Goal: Information Seeking & Learning: Learn about a topic

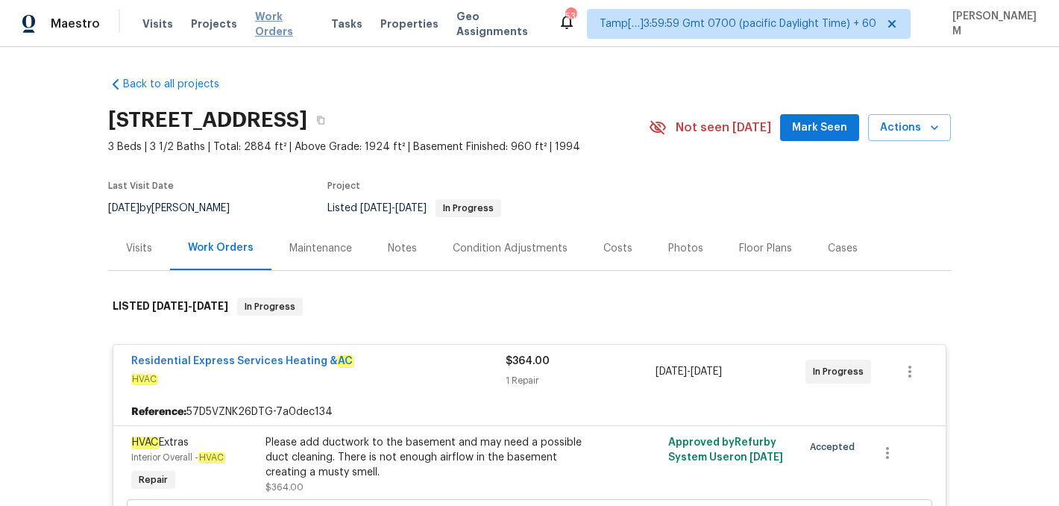
scroll to position [46, 0]
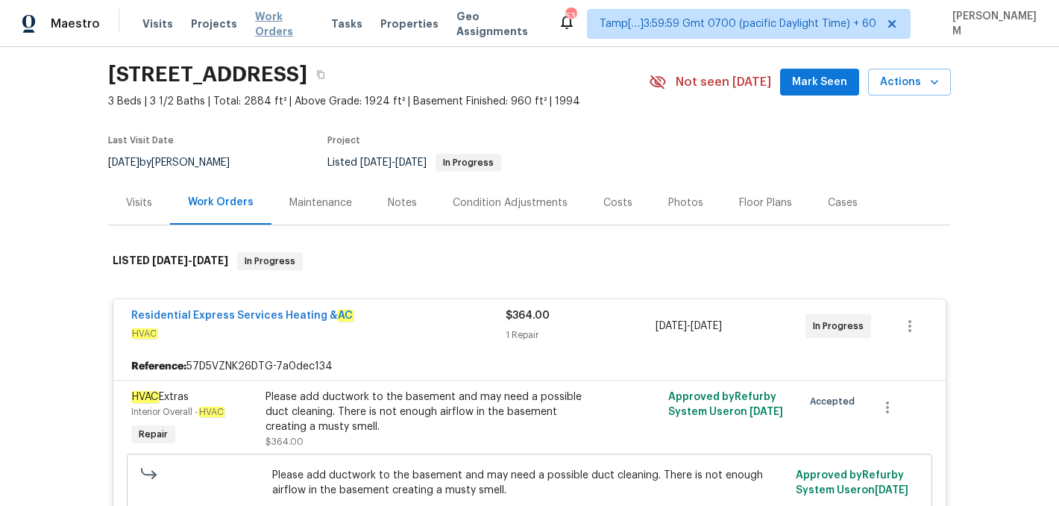
click at [273, 24] on span "Work Orders" at bounding box center [284, 24] width 58 height 30
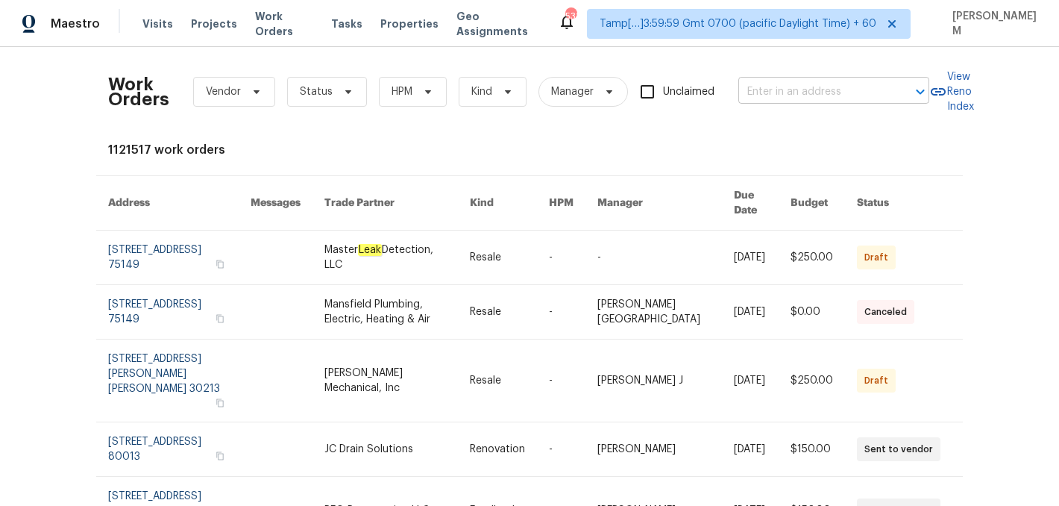
click at [771, 85] on input "text" at bounding box center [812, 92] width 149 height 23
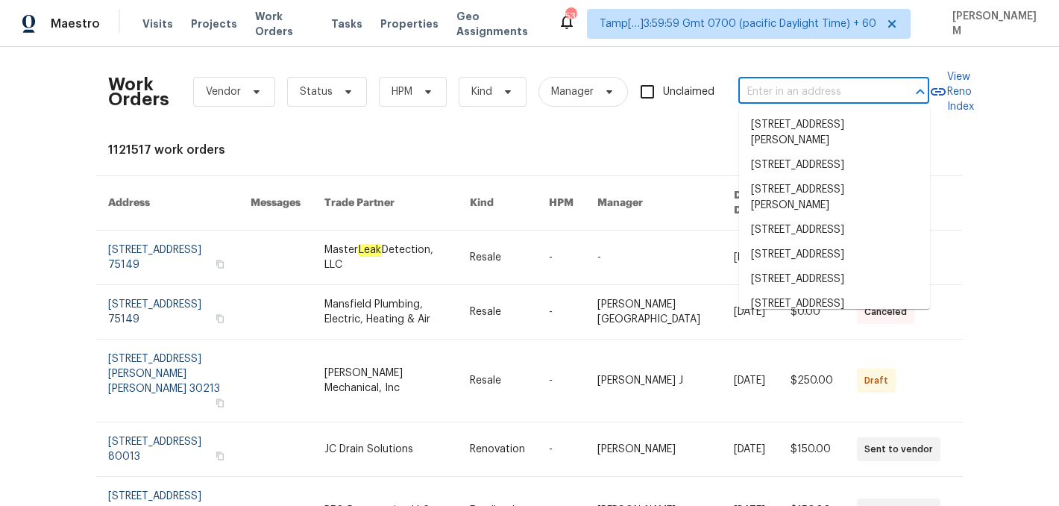
paste input "[STREET_ADDRESS]"
type input "[STREET_ADDRESS]"
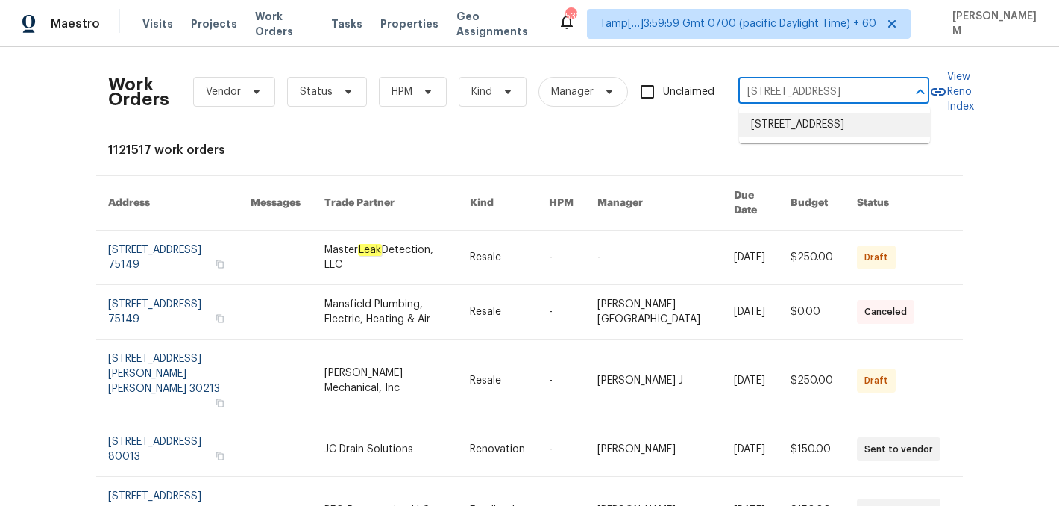
click at [800, 132] on li "[STREET_ADDRESS]" at bounding box center [834, 125] width 191 height 25
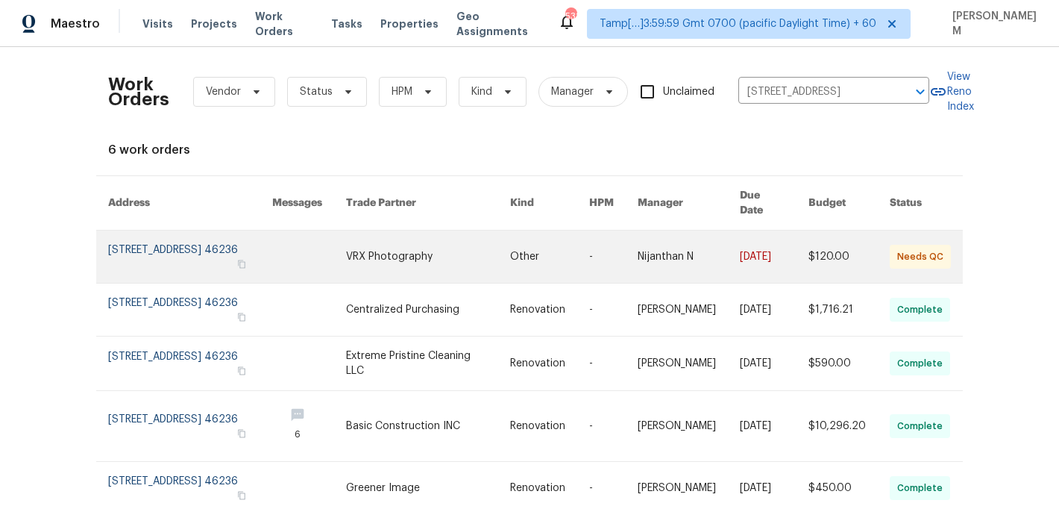
click at [679, 251] on link at bounding box center [689, 256] width 102 height 52
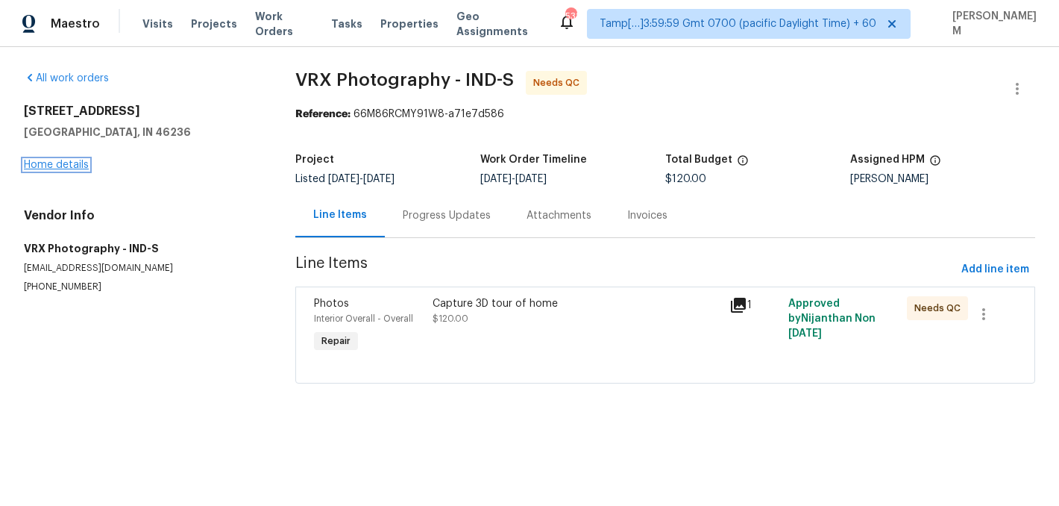
click at [82, 164] on link "Home details" at bounding box center [56, 165] width 65 height 10
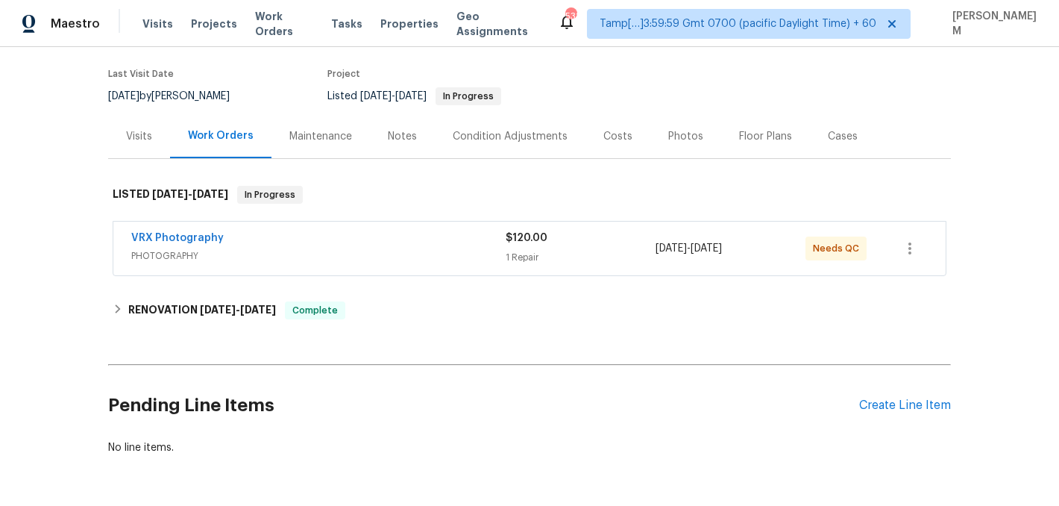
scroll to position [163, 0]
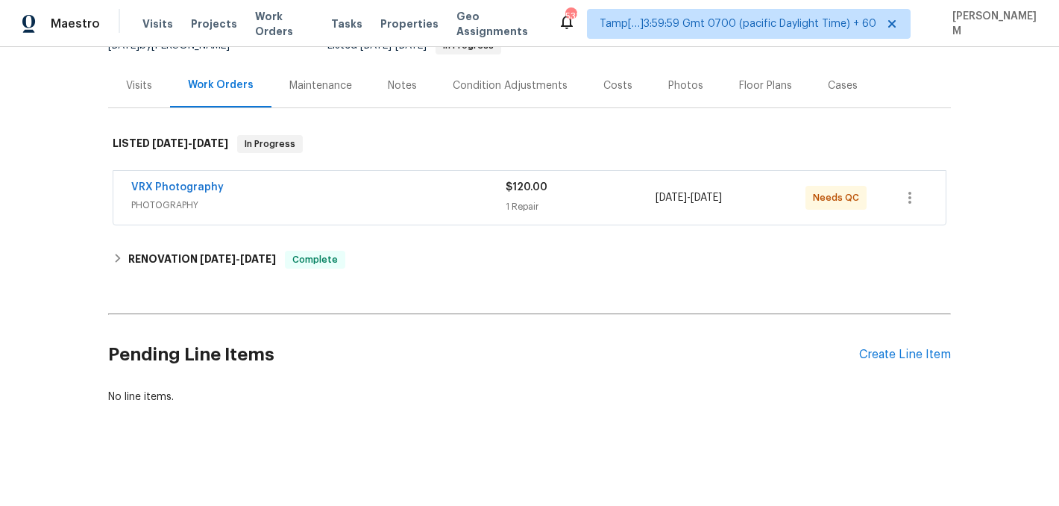
click at [380, 190] on div "VRX Photography" at bounding box center [318, 189] width 374 height 18
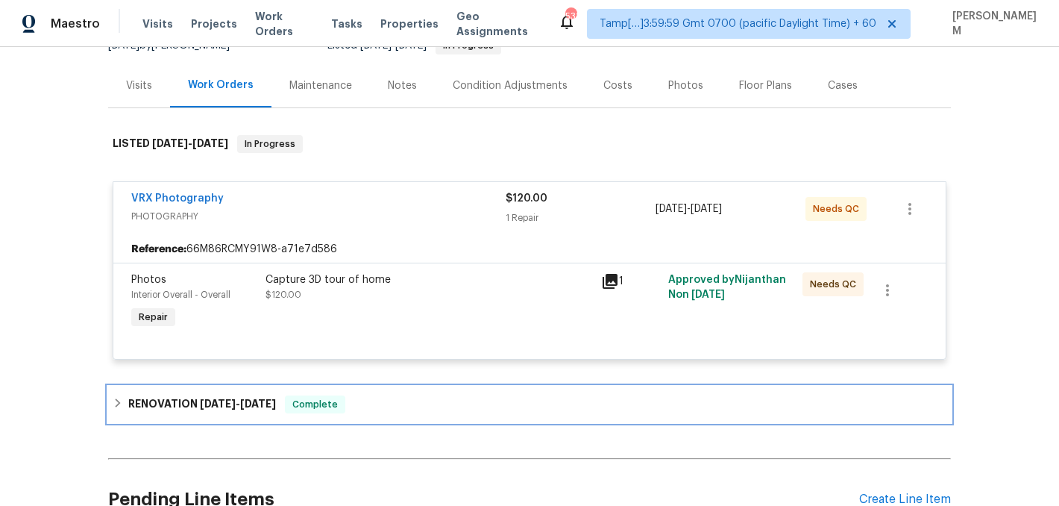
click at [236, 392] on div "RENOVATION [DATE] - [DATE] Complete" at bounding box center [529, 404] width 843 height 36
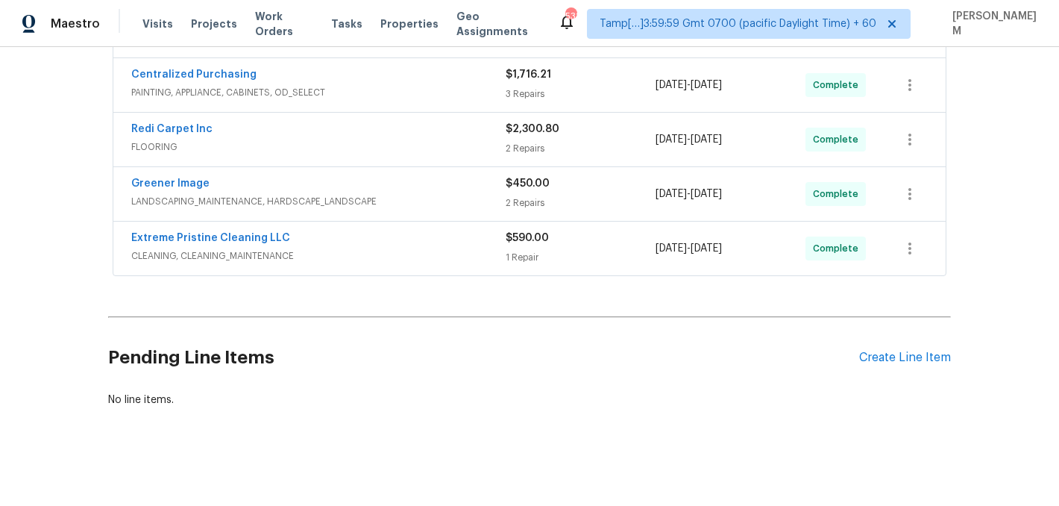
scroll to position [599, 0]
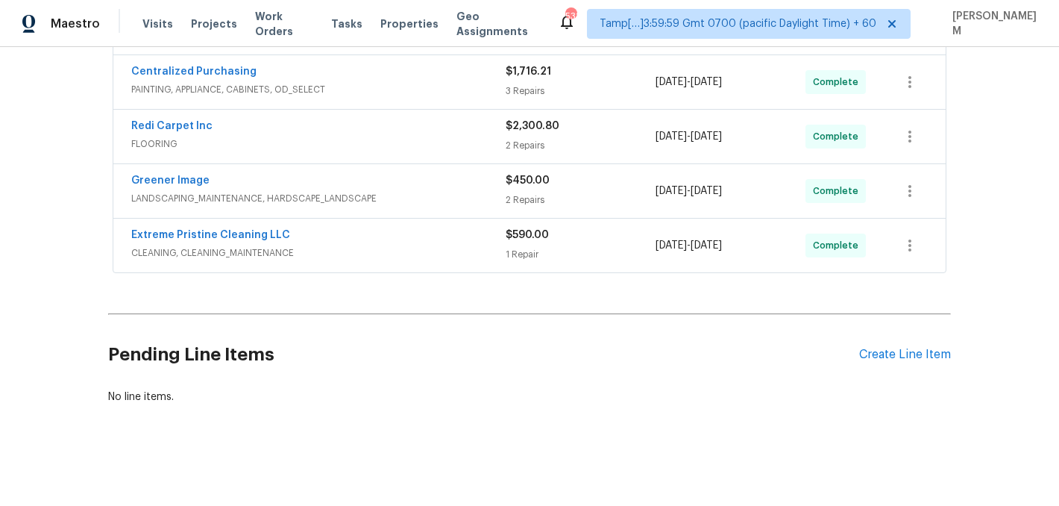
click at [354, 225] on div "Extreme Pristine Cleaning LLC CLEANING, CLEANING_MAINTENANCE $590.00 1 Repair […" at bounding box center [529, 246] width 832 height 54
click at [354, 240] on div "Extreme Pristine Cleaning LLC" at bounding box center [318, 237] width 374 height 18
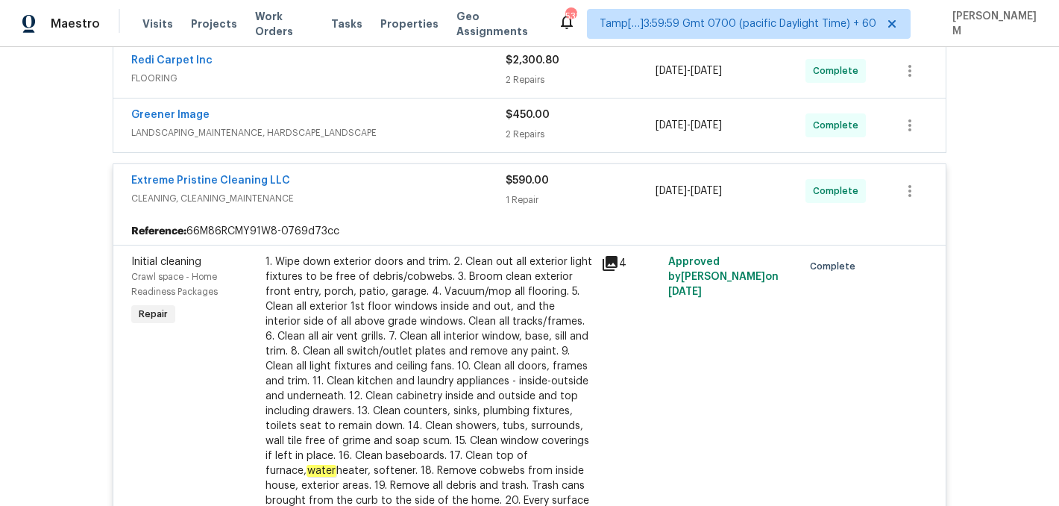
scroll to position [605, 0]
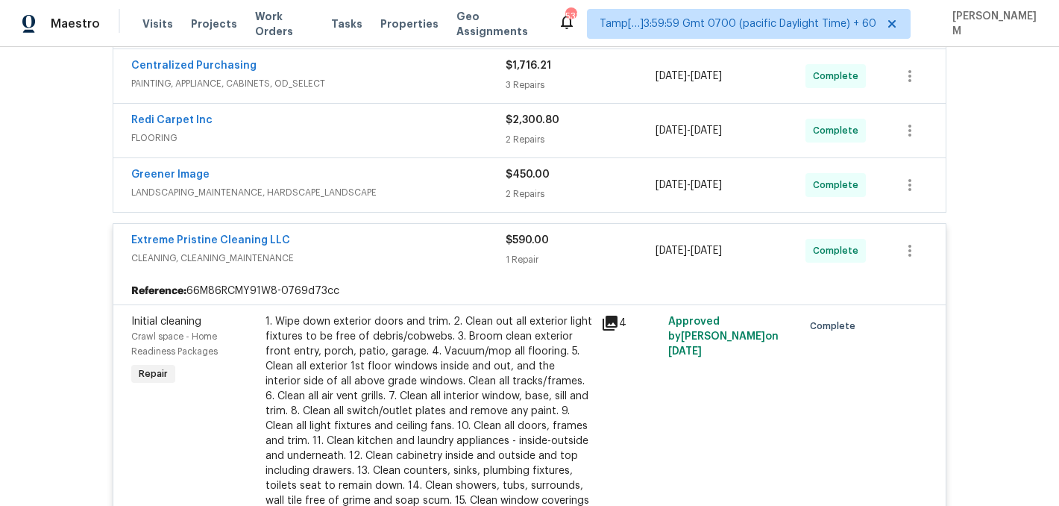
click at [389, 184] on div "Greener Image" at bounding box center [318, 176] width 374 height 18
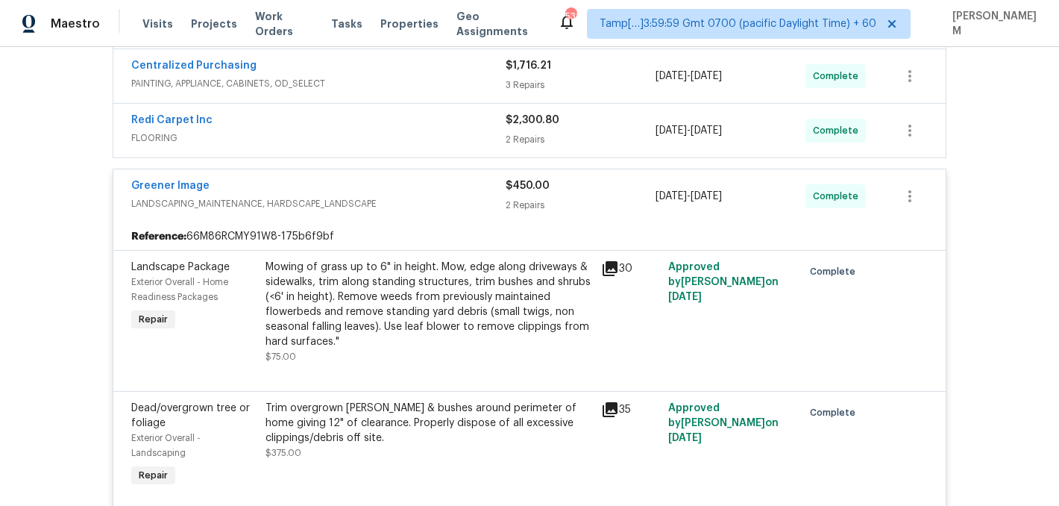
scroll to position [495, 0]
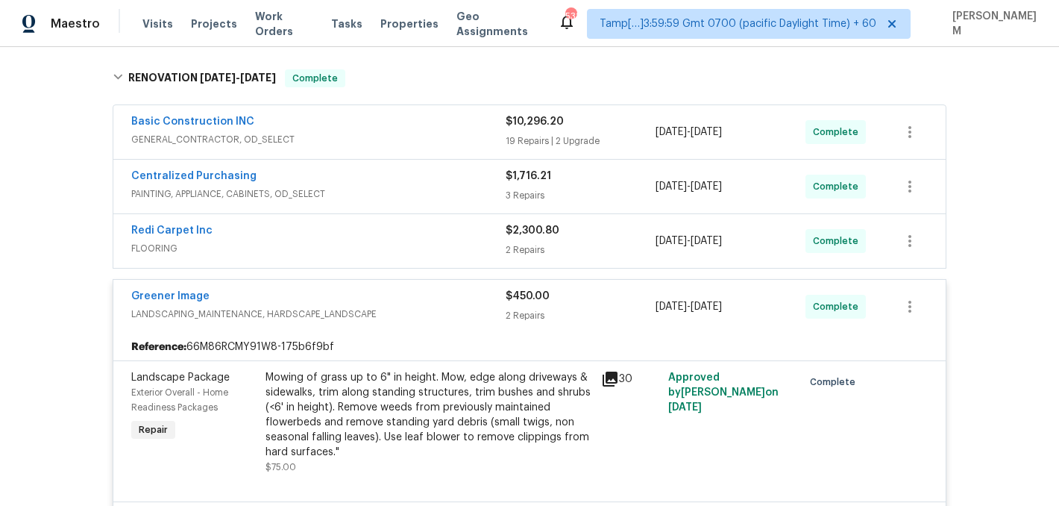
click at [434, 233] on div "Redi Carpet Inc" at bounding box center [318, 232] width 374 height 18
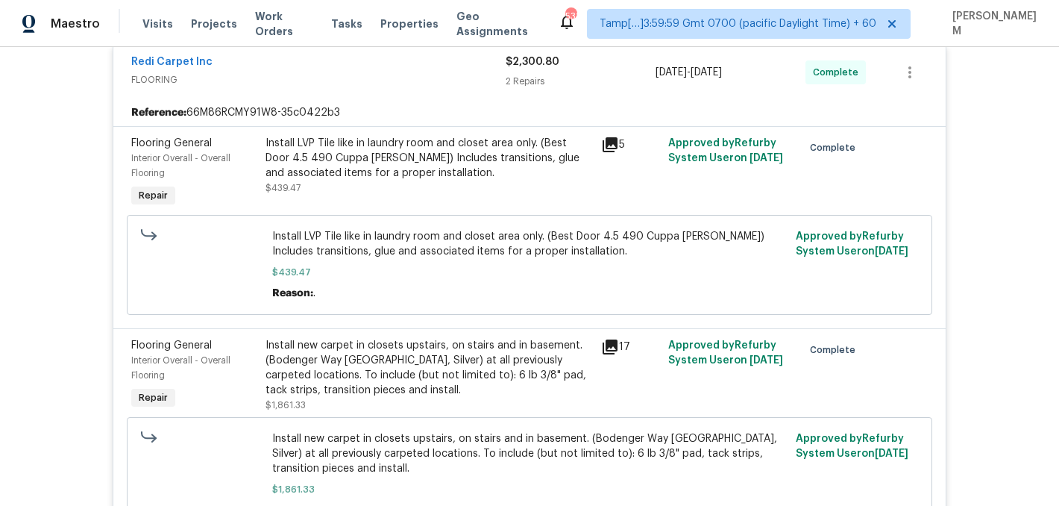
scroll to position [677, 0]
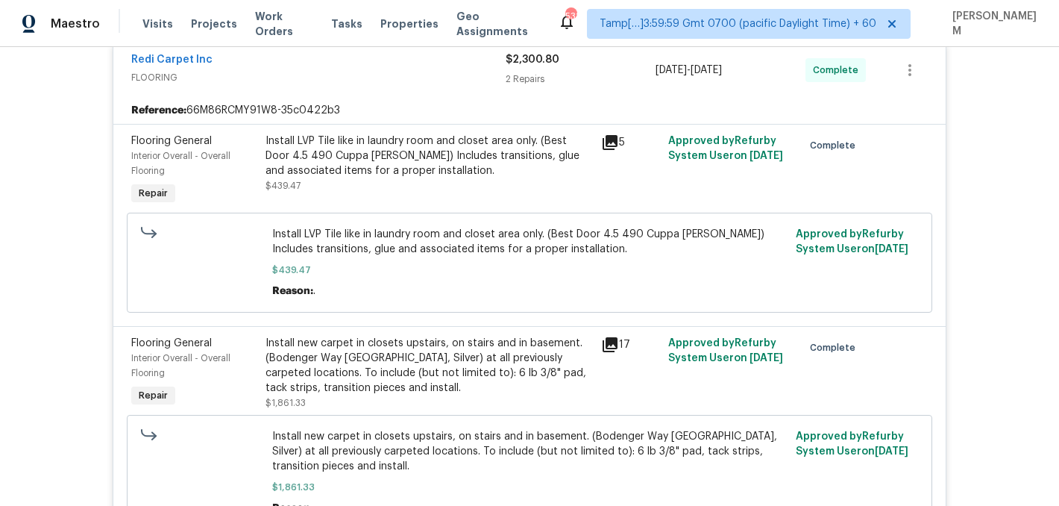
click at [419, 363] on div "Install new carpet in closets upstairs, on stairs and in basement. (Bodenger Wa…" at bounding box center [429, 366] width 327 height 60
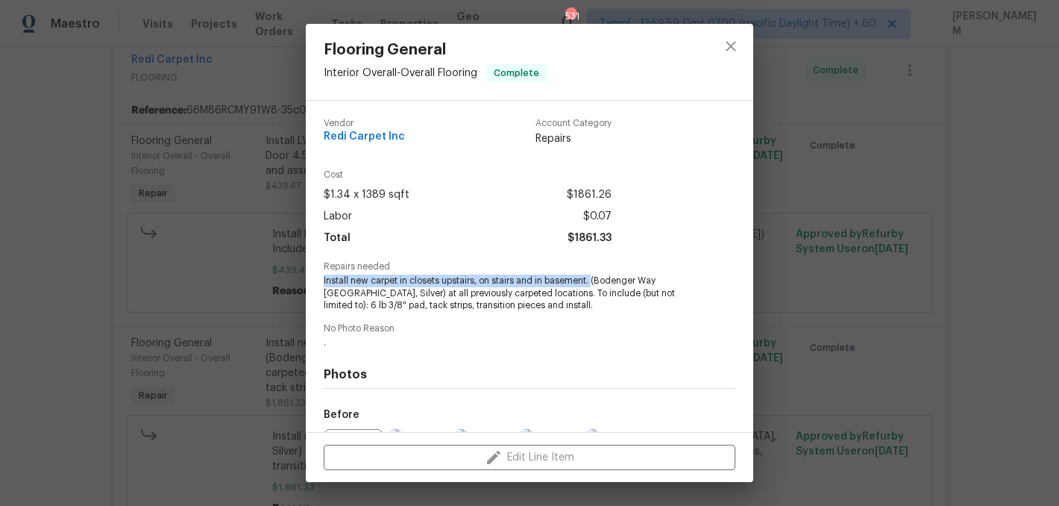
copy span "Install new carpet in closets upstairs, on stairs and in basement."
drag, startPoint x: 319, startPoint y: 274, endPoint x: 593, endPoint y: 283, distance: 273.9
click at [593, 283] on div "Vendor Redi Carpet Inc Account Category Repairs Cost $1.34 x 1389 sqft $1861.26…" at bounding box center [530, 266] width 448 height 331
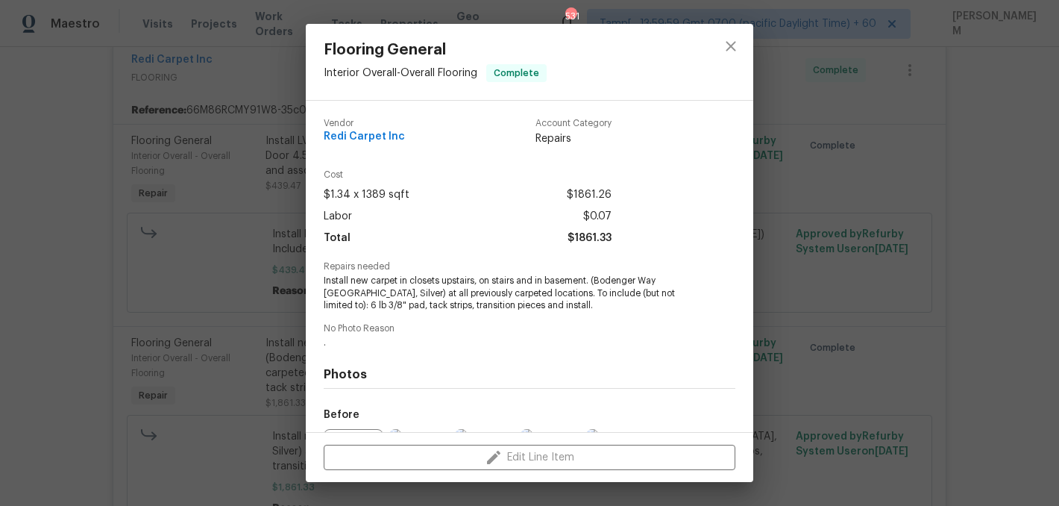
click at [207, 247] on div "Flooring General Interior Overall - Overall Flooring Complete Vendor Redi Carpe…" at bounding box center [529, 253] width 1059 height 506
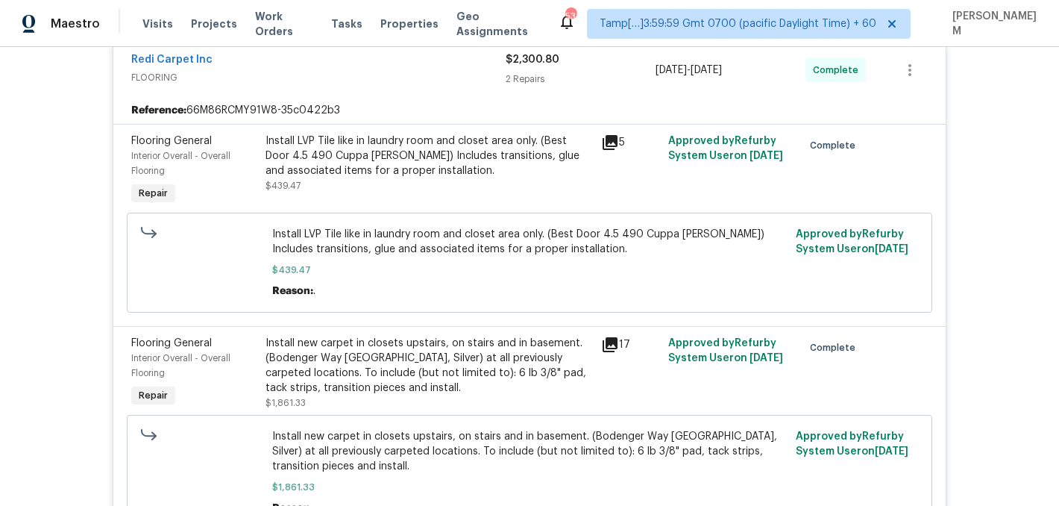
click at [354, 139] on div "Install LVP Tile like in laundry room and closet area only. (Best Door 4.5 490 …" at bounding box center [429, 156] width 327 height 45
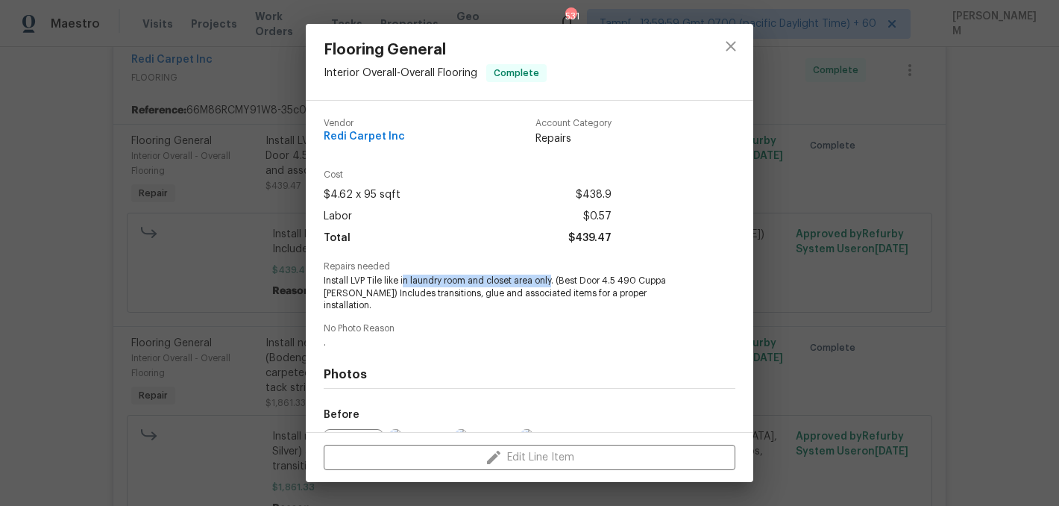
drag, startPoint x: 403, startPoint y: 280, endPoint x: 553, endPoint y: 280, distance: 149.9
click at [553, 280] on span "Install LVP Tile like in laundry room and closet area only. (Best Door 4.5 490 …" at bounding box center [509, 293] width 371 height 37
copy span "n laundry room and closet area only"
click at [213, 321] on div "Flooring General Interior Overall - Overall Flooring Complete Vendor Redi Carpe…" at bounding box center [529, 253] width 1059 height 506
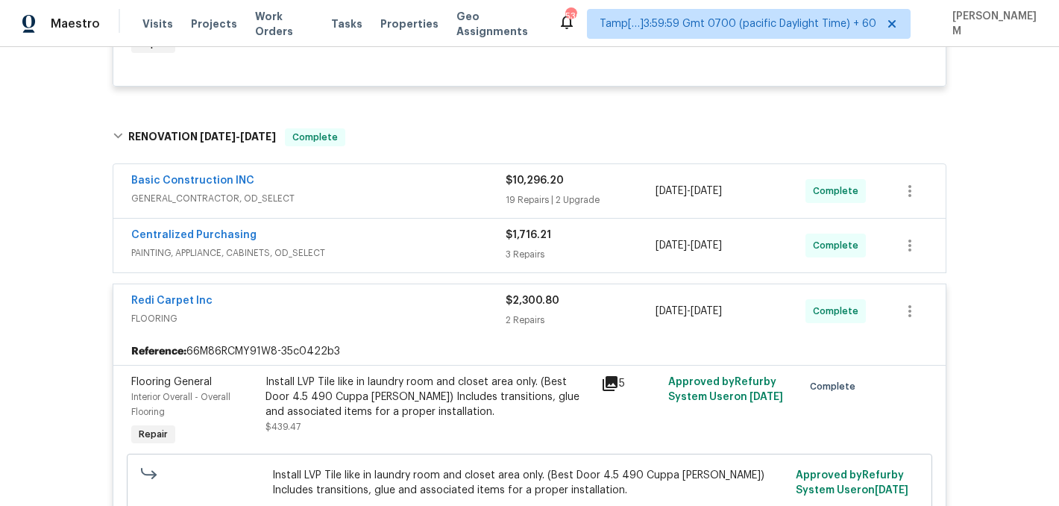
scroll to position [359, 0]
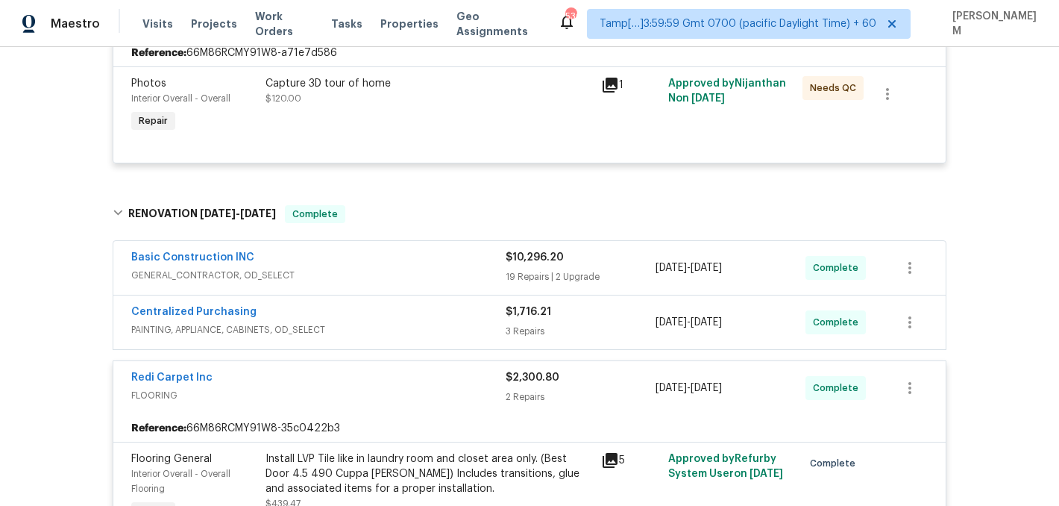
click at [431, 326] on span "PAINTING, APPLIANCE, CABINETS, OD_SELECT" at bounding box center [318, 329] width 374 height 15
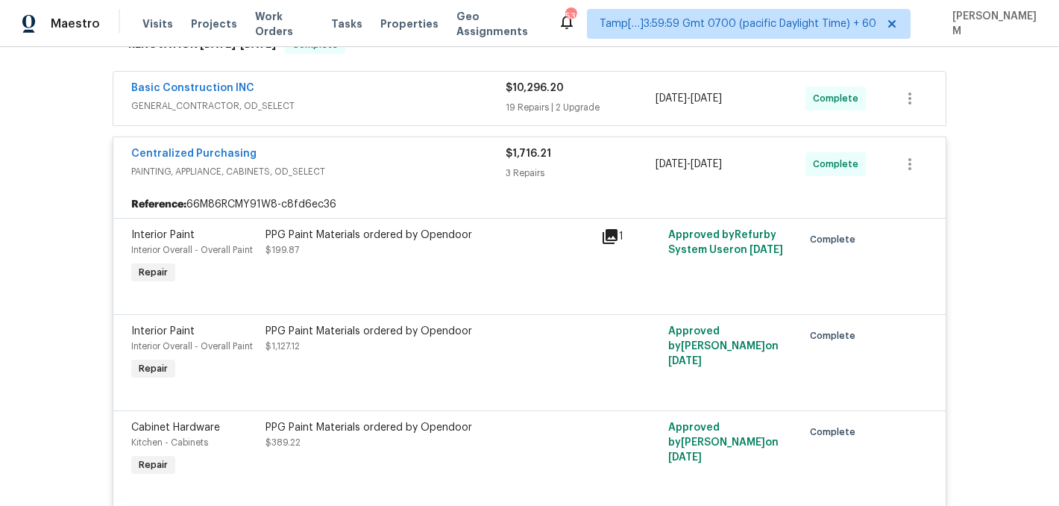
scroll to position [484, 0]
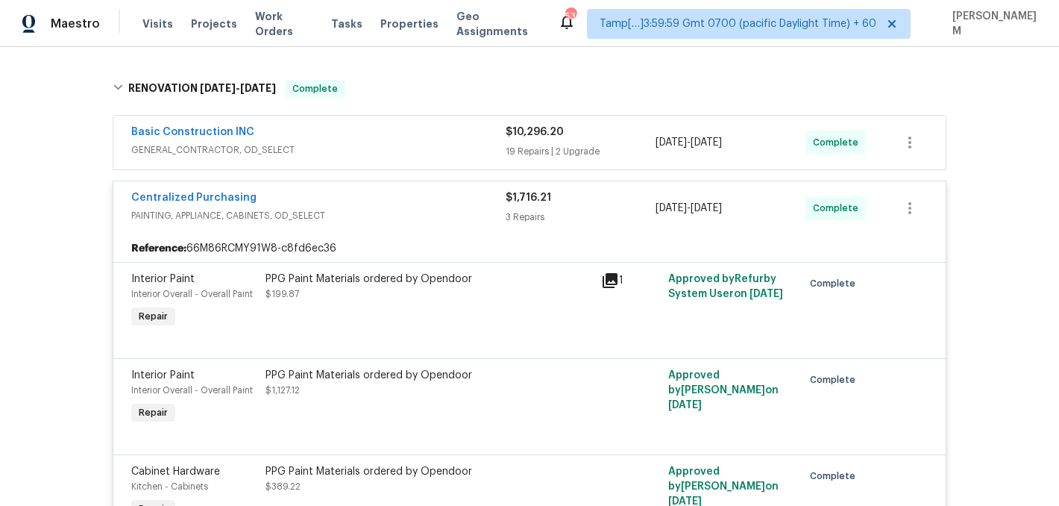
click at [453, 207] on div "Centralized Purchasing" at bounding box center [318, 199] width 374 height 18
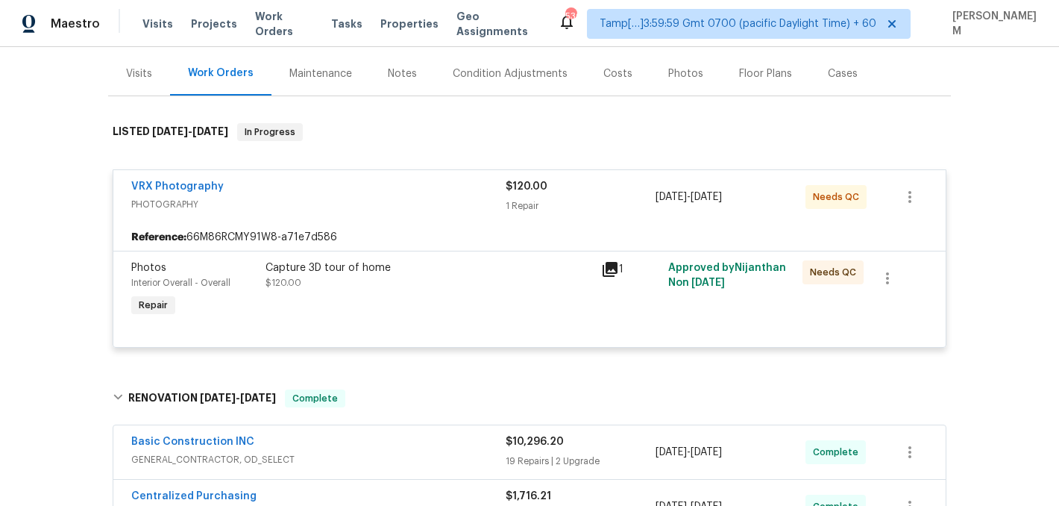
scroll to position [231, 0]
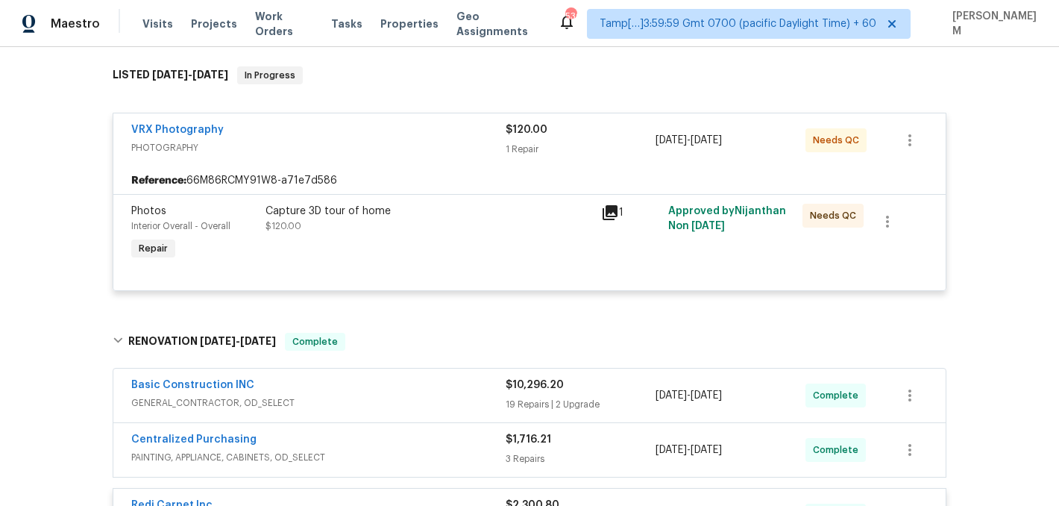
click at [469, 401] on span "GENERAL_CONTRACTOR, OD_SELECT" at bounding box center [318, 402] width 374 height 15
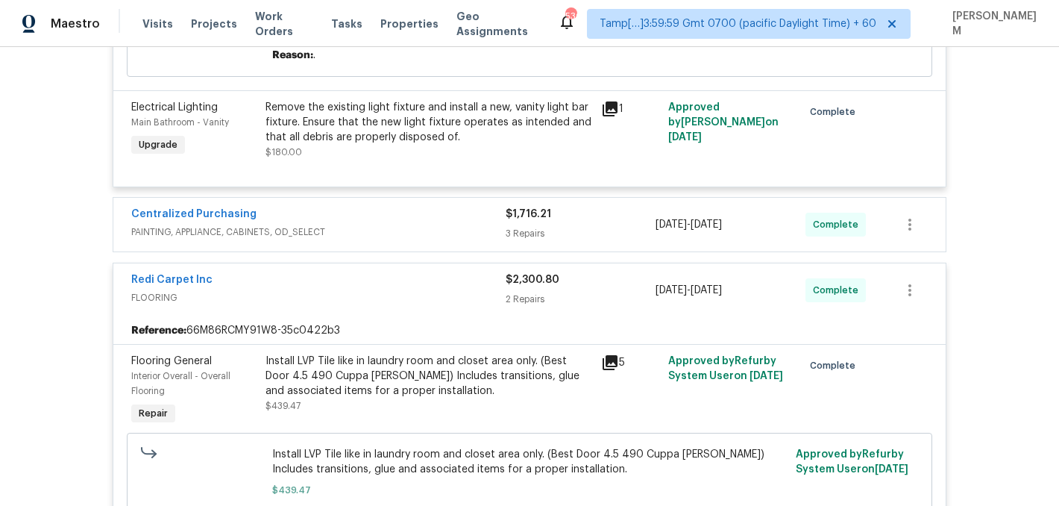
scroll to position [3436, 0]
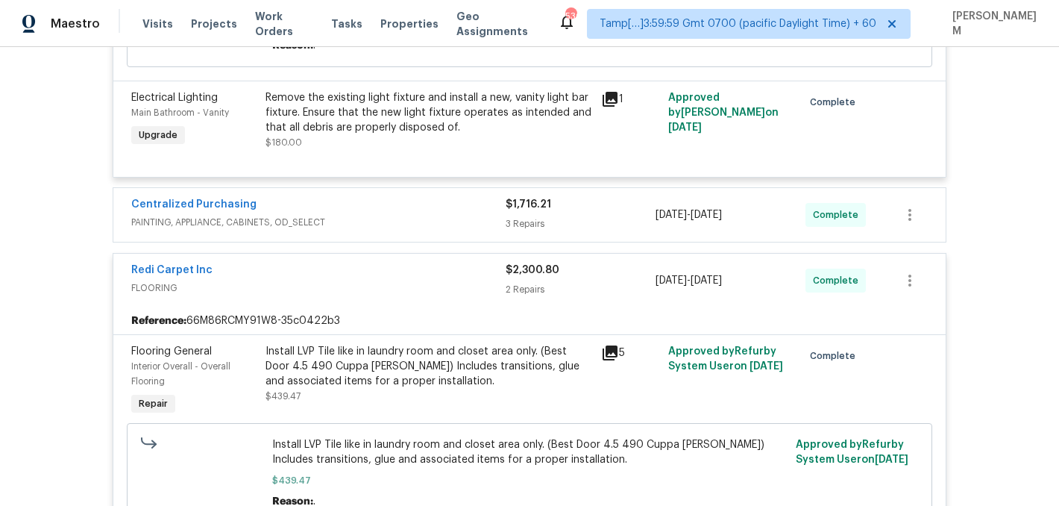
click at [445, 199] on div "Centralized Purchasing" at bounding box center [318, 206] width 374 height 18
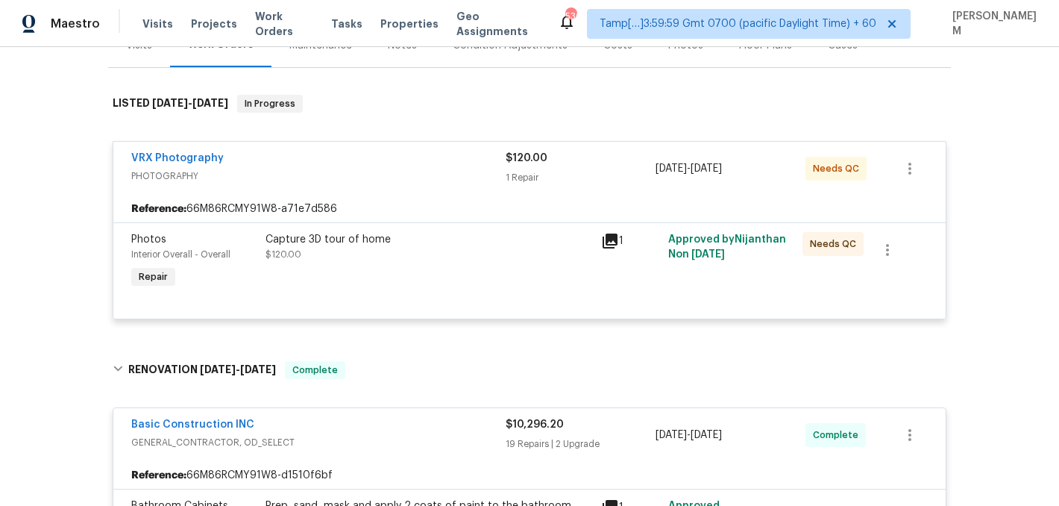
scroll to position [0, 0]
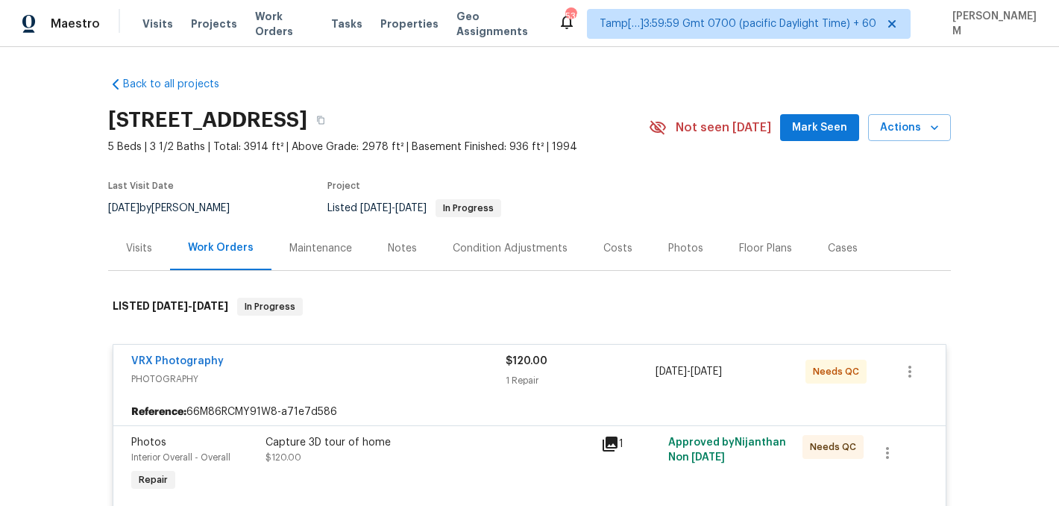
click at [114, 242] on div "Visits" at bounding box center [139, 248] width 62 height 44
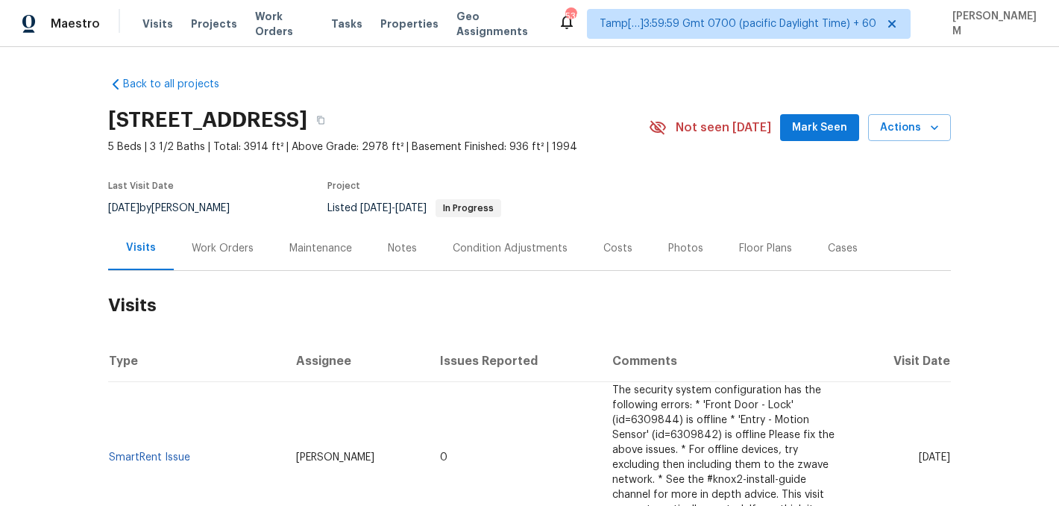
scroll to position [358, 0]
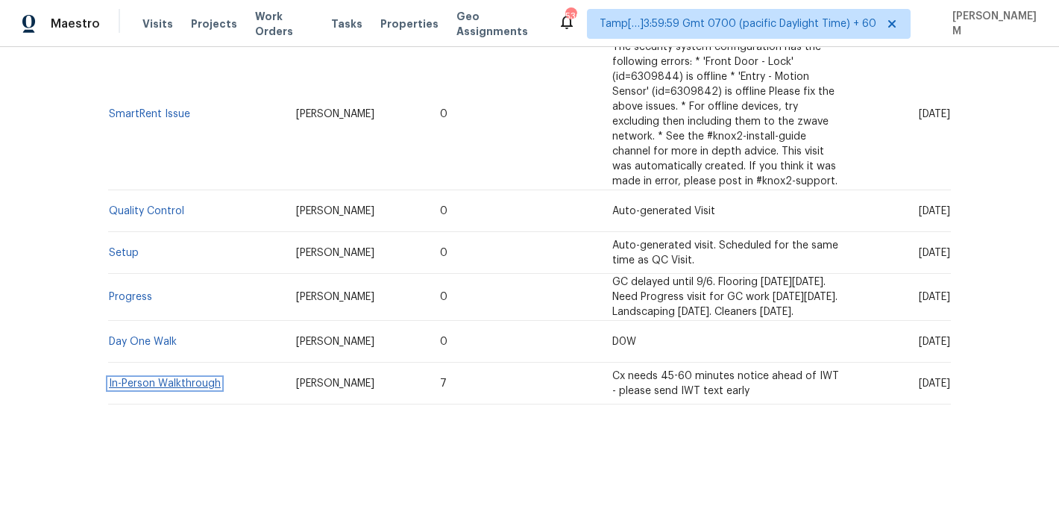
click at [178, 386] on link "In-Person Walkthrough" at bounding box center [165, 383] width 112 height 10
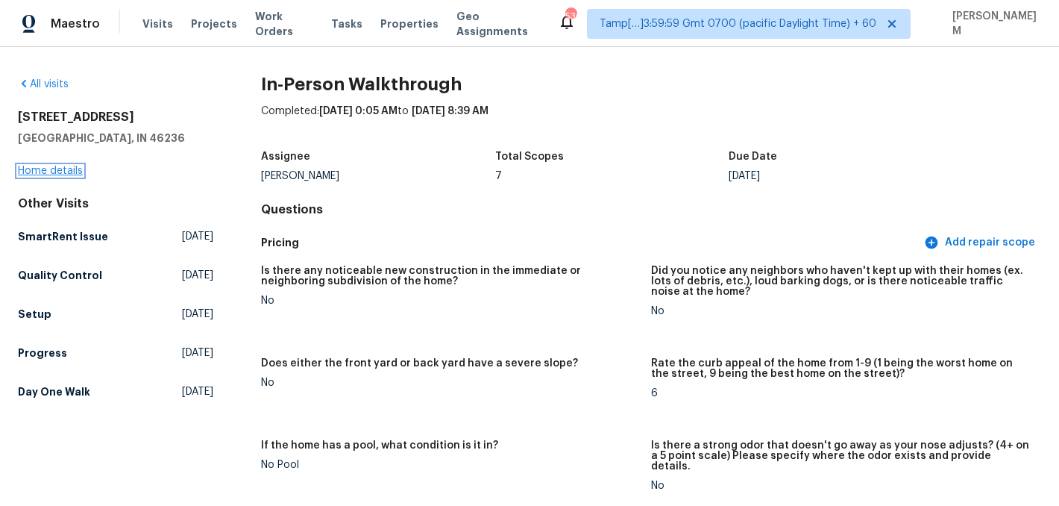
click at [48, 169] on link "Home details" at bounding box center [50, 171] width 65 height 10
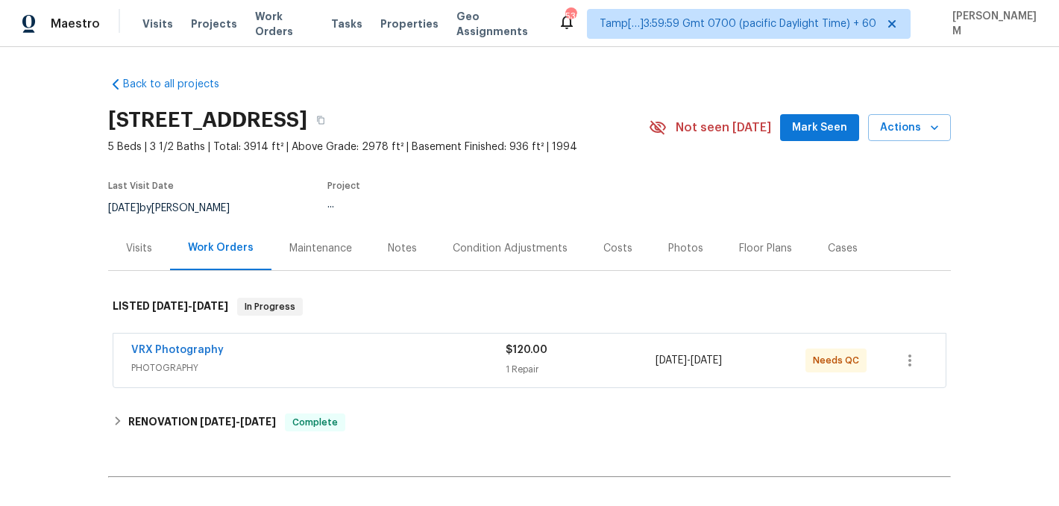
click at [315, 362] on span "PHOTOGRAPHY" at bounding box center [318, 367] width 374 height 15
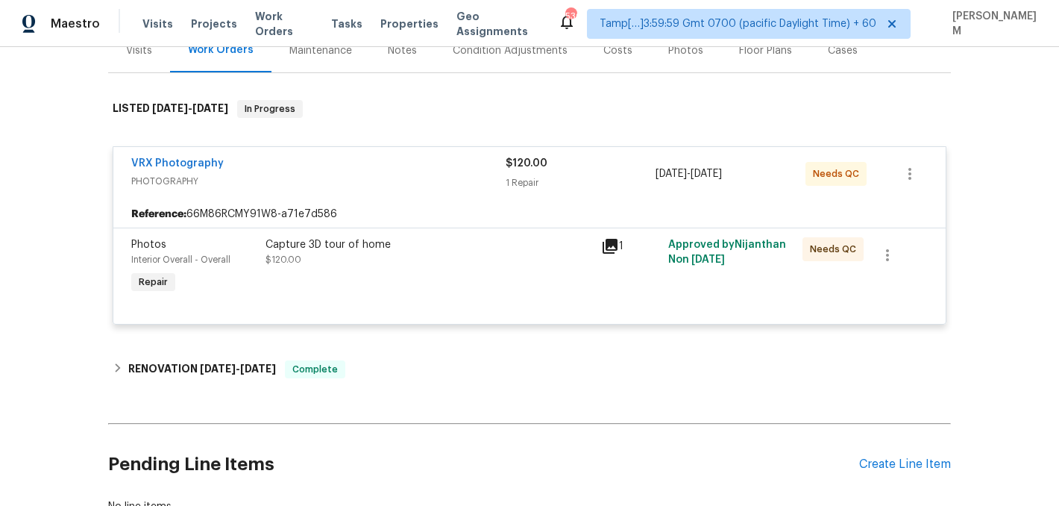
scroll to position [307, 0]
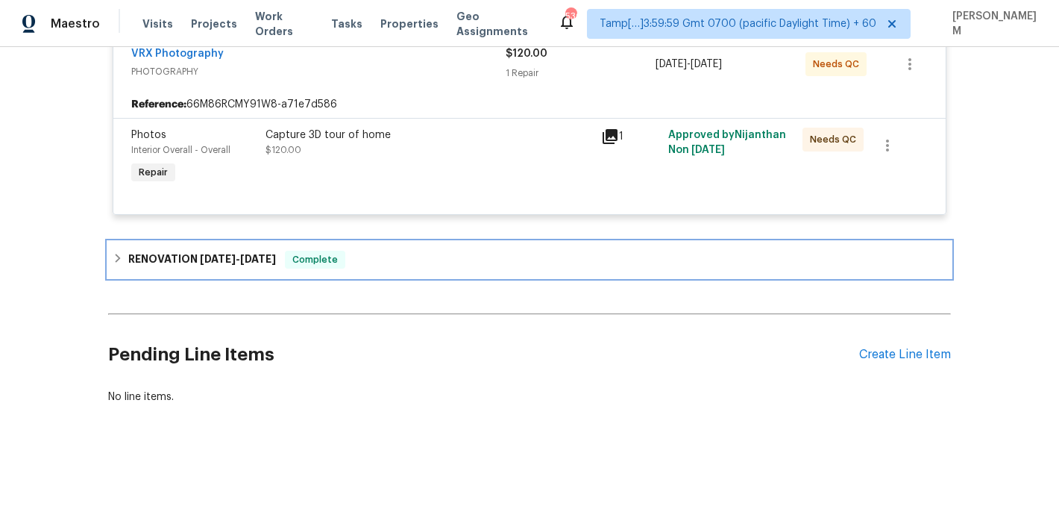
click at [259, 267] on h6 "RENOVATION [DATE] - [DATE]" at bounding box center [202, 260] width 148 height 18
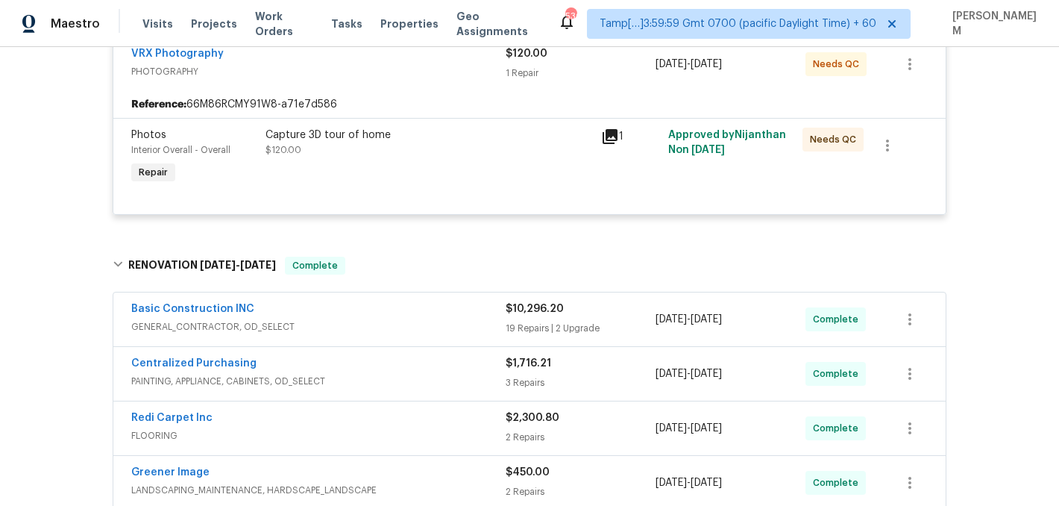
click at [345, 323] on span "GENERAL_CONTRACTOR, OD_SELECT" at bounding box center [318, 326] width 374 height 15
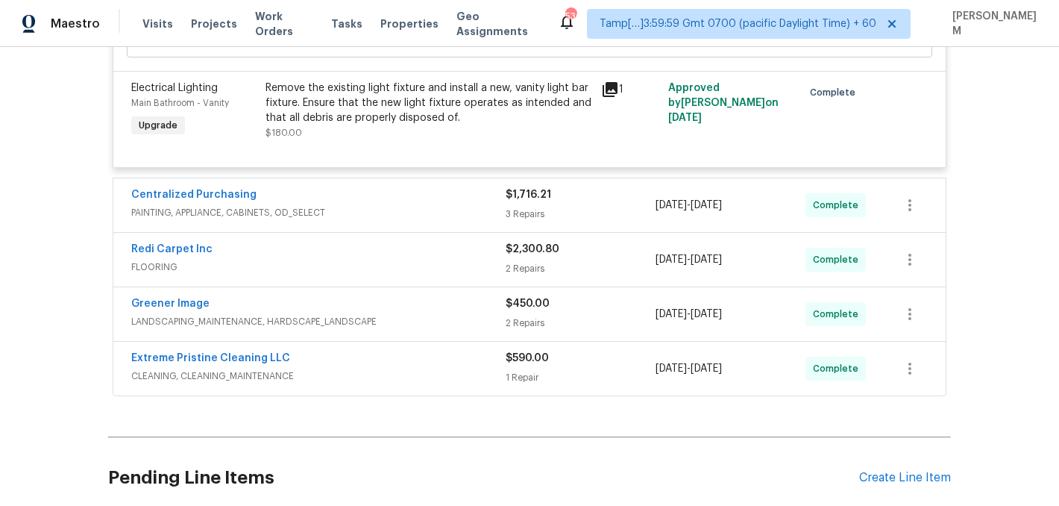
scroll to position [3472, 0]
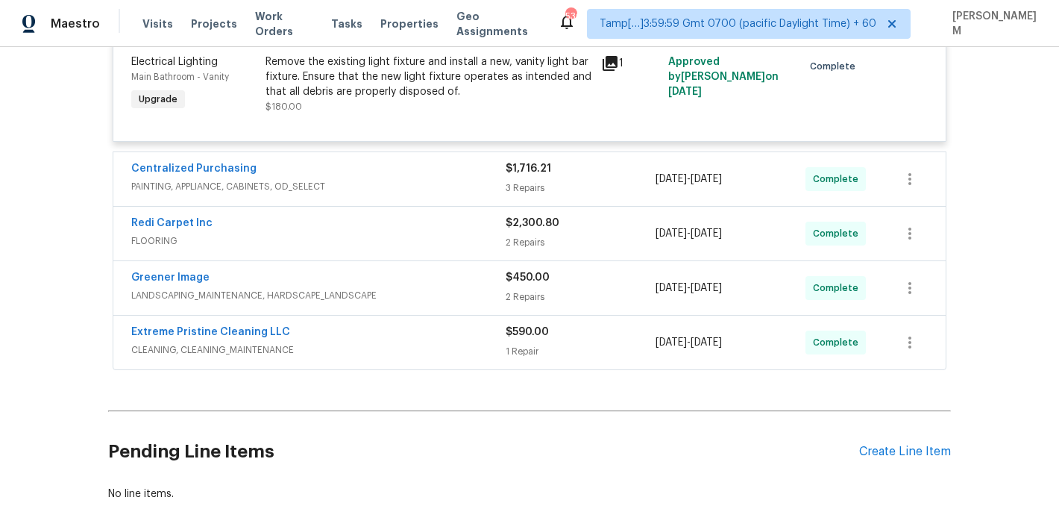
click at [436, 173] on div "Centralized Purchasing" at bounding box center [318, 170] width 374 height 18
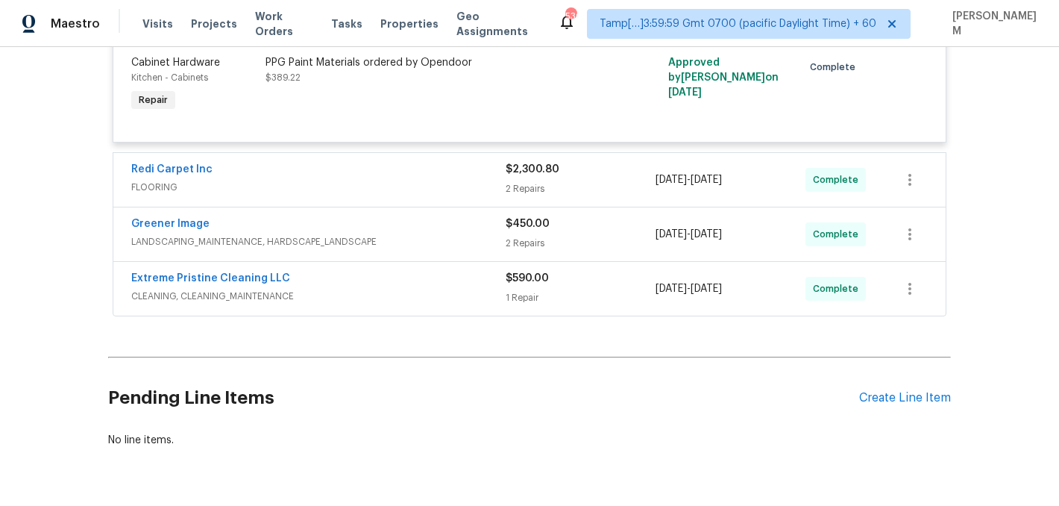
scroll to position [3892, 0]
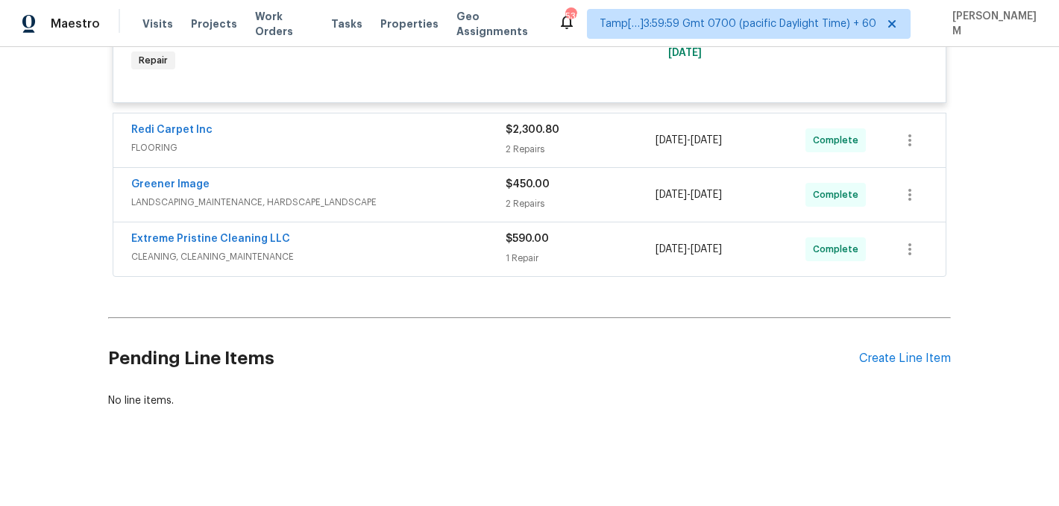
click at [434, 142] on span "FLOORING" at bounding box center [318, 147] width 374 height 15
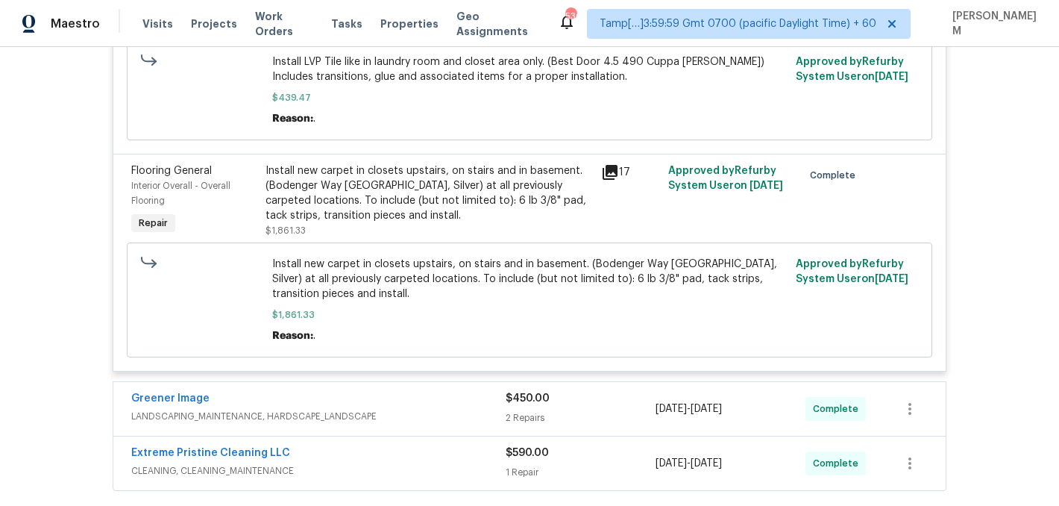
scroll to position [4251, 0]
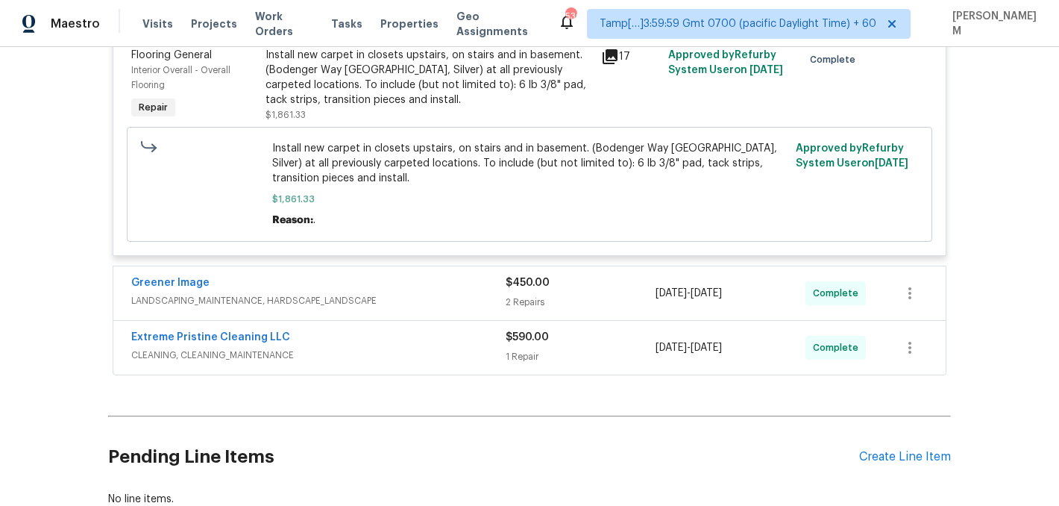
click at [458, 301] on span "LANDSCAPING_MAINTENANCE, HARDSCAPE_LANDSCAPE" at bounding box center [318, 300] width 374 height 15
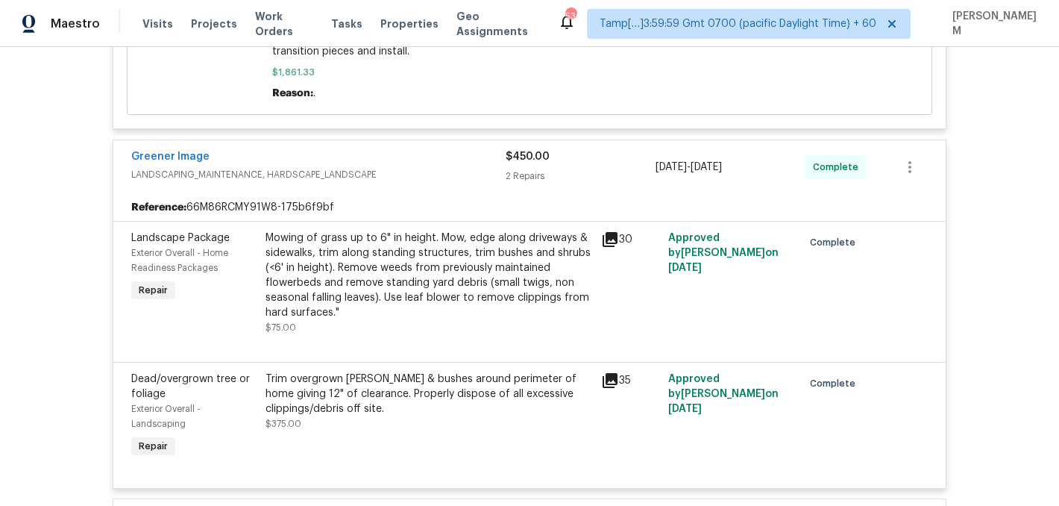
scroll to position [4479, 0]
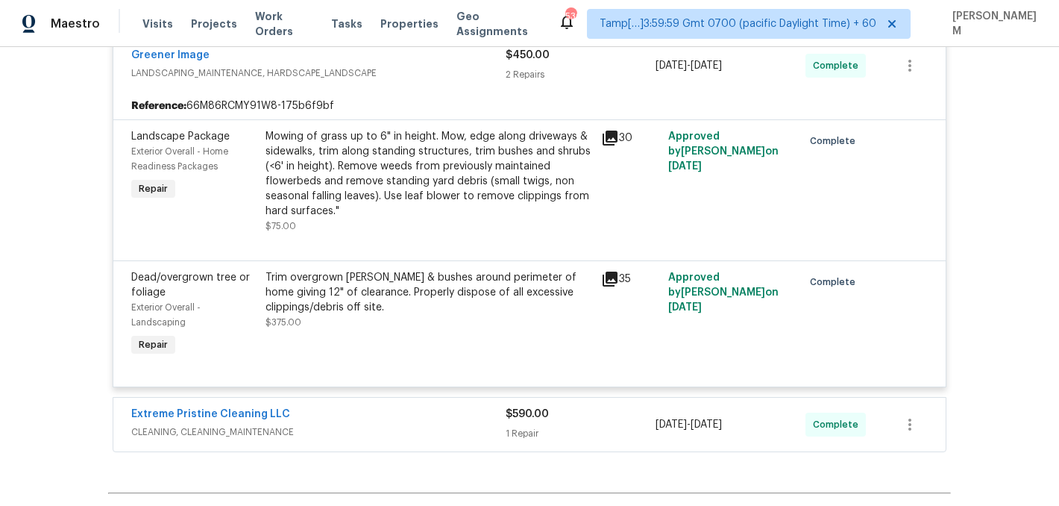
click at [478, 422] on div "Extreme Pristine Cleaning LLC" at bounding box center [318, 416] width 374 height 18
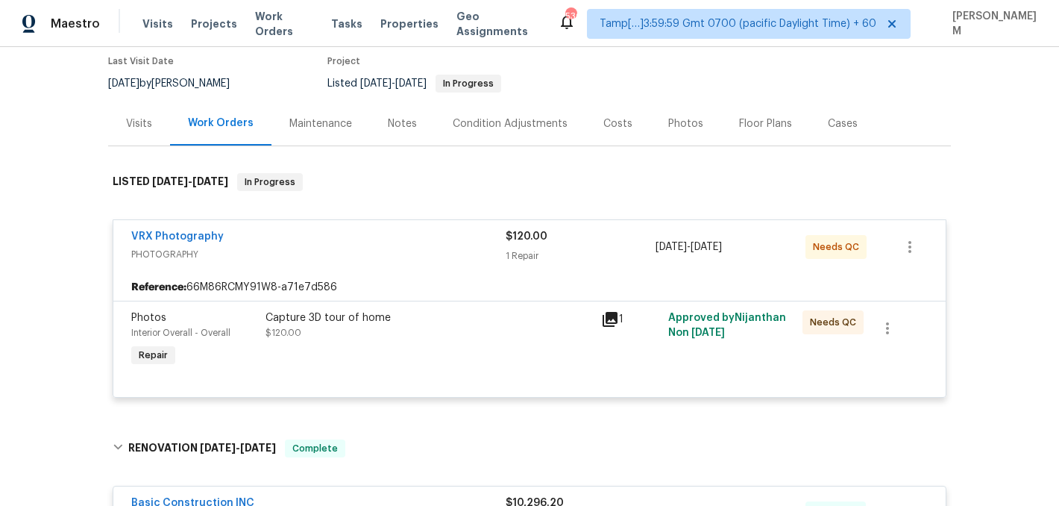
scroll to position [0, 0]
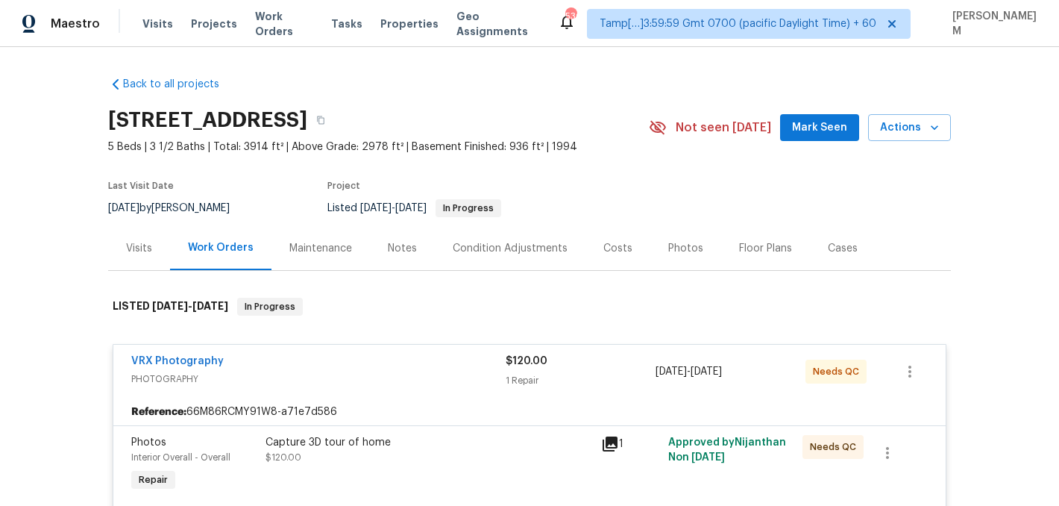
click at [150, 233] on div "Visits" at bounding box center [139, 248] width 62 height 44
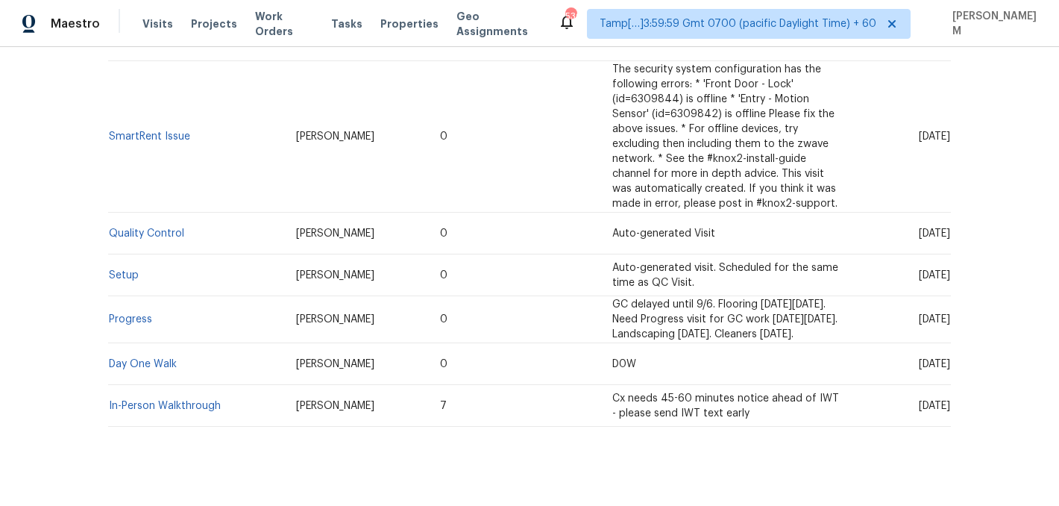
scroll to position [358, 0]
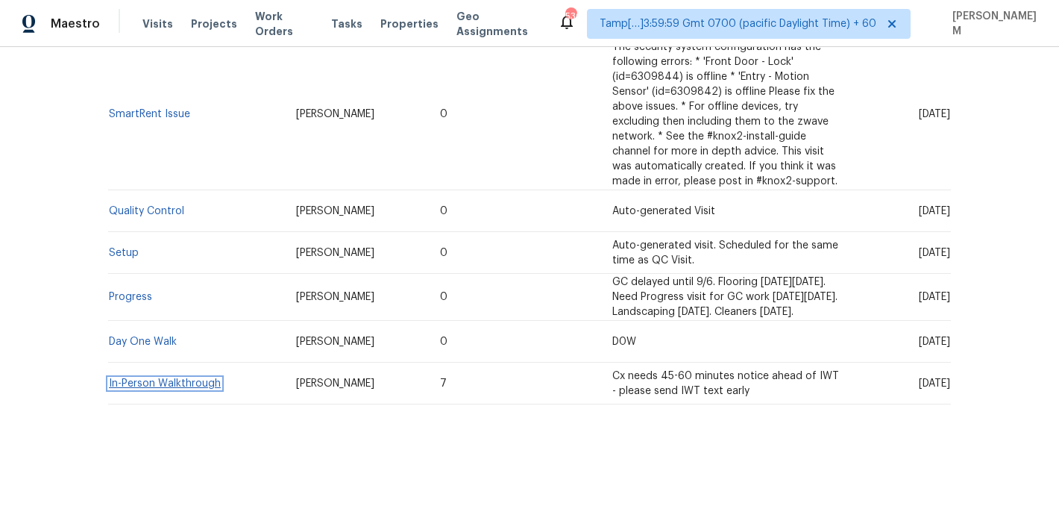
click at [176, 385] on link "In-Person Walkthrough" at bounding box center [165, 383] width 112 height 10
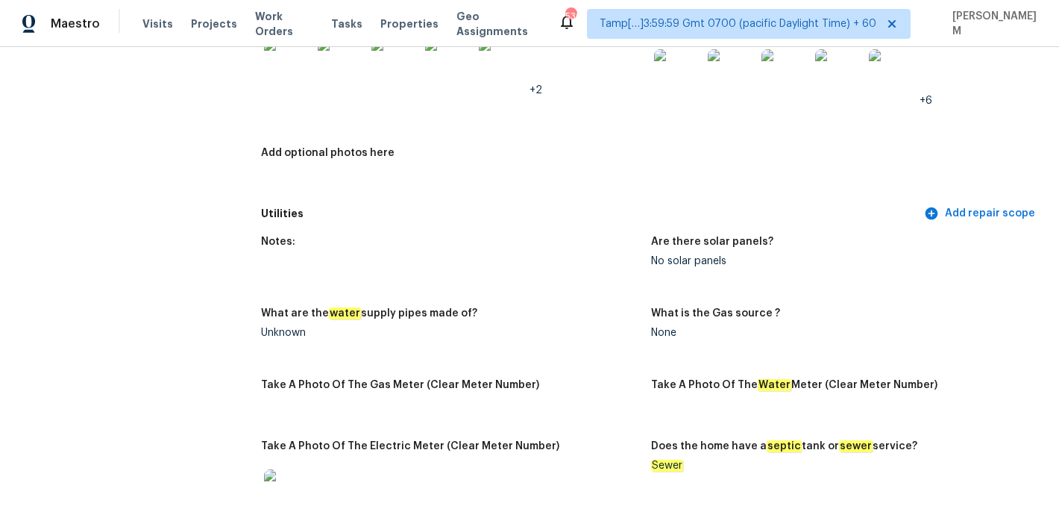
scroll to position [2773, 0]
